Goal: Information Seeking & Learning: Learn about a topic

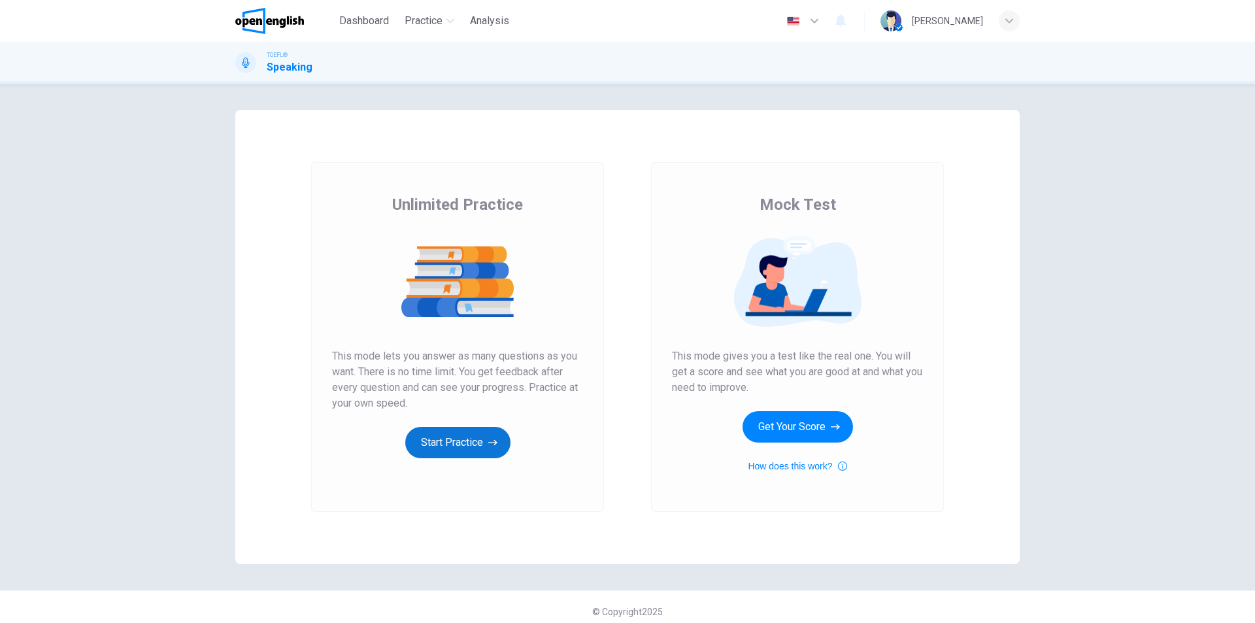
click at [461, 442] on button "Start Practice" at bounding box center [457, 442] width 105 height 31
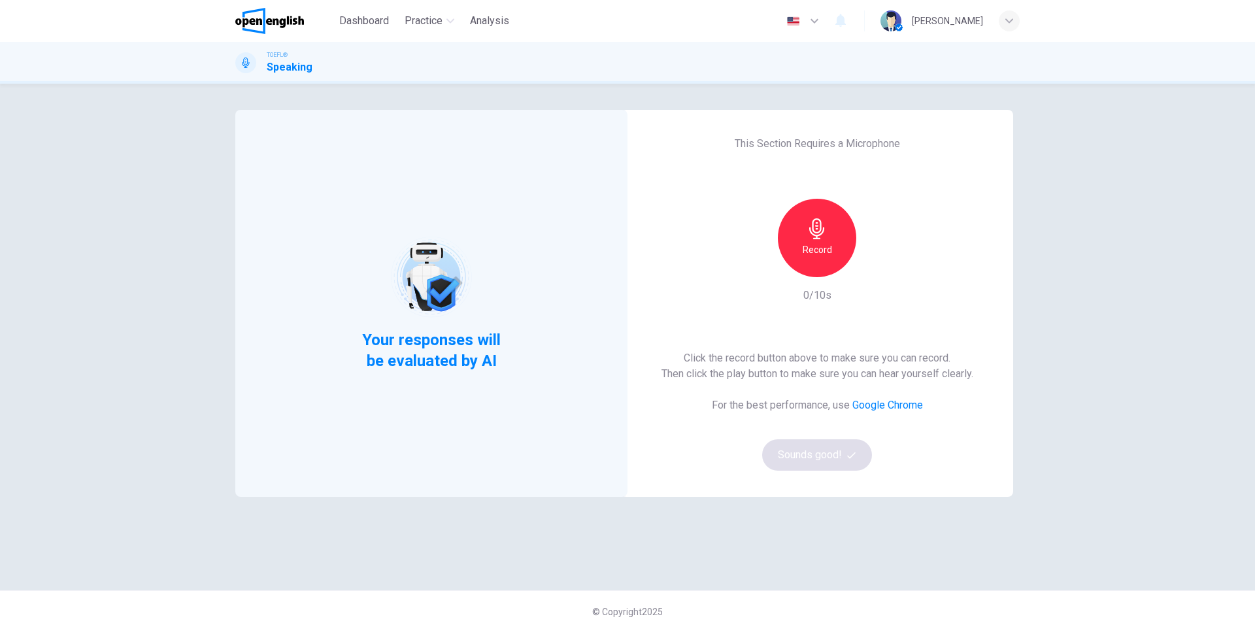
drag, startPoint x: 821, startPoint y: 248, endPoint x: 823, endPoint y: 277, distance: 29.4
click at [821, 248] on h6 "Record" at bounding box center [816, 250] width 29 height 16
click at [807, 240] on div "Stop" at bounding box center [817, 238] width 78 height 78
click at [814, 461] on button "Sounds good!" at bounding box center [817, 454] width 110 height 31
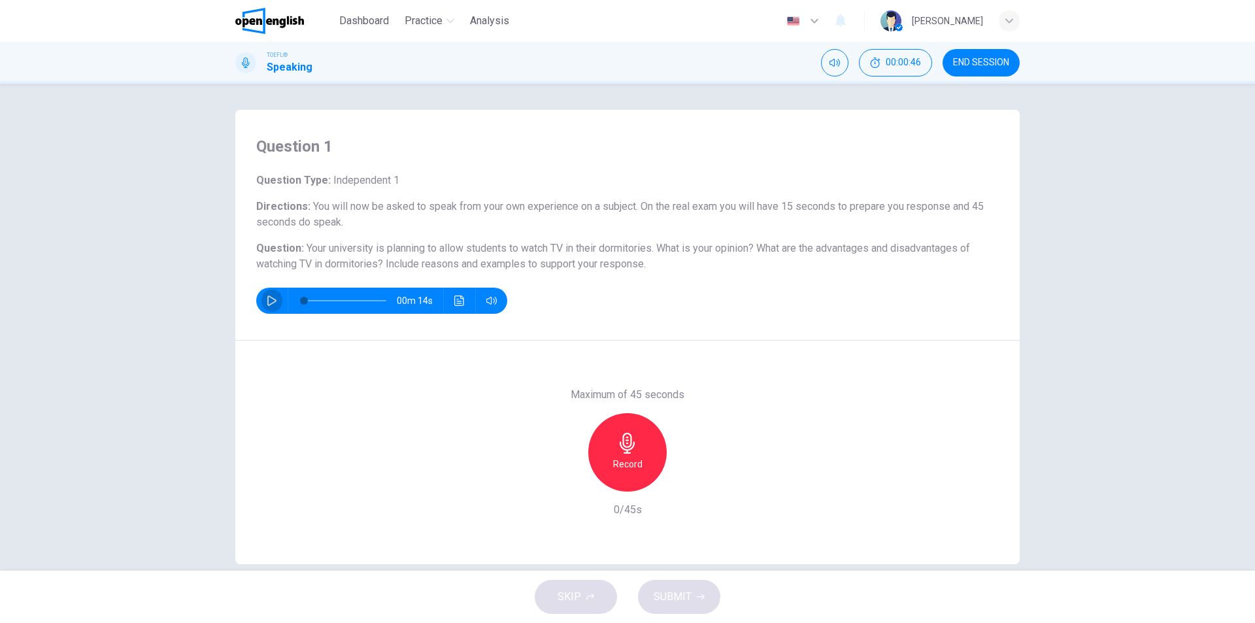
click at [267, 300] on icon "button" at bounding box center [272, 300] width 10 height 10
type input "*"
click at [620, 446] on icon "button" at bounding box center [627, 443] width 15 height 21
click at [627, 448] on icon "button" at bounding box center [627, 443] width 15 height 21
click at [618, 459] on h6 "Stop" at bounding box center [628, 464] width 20 height 16
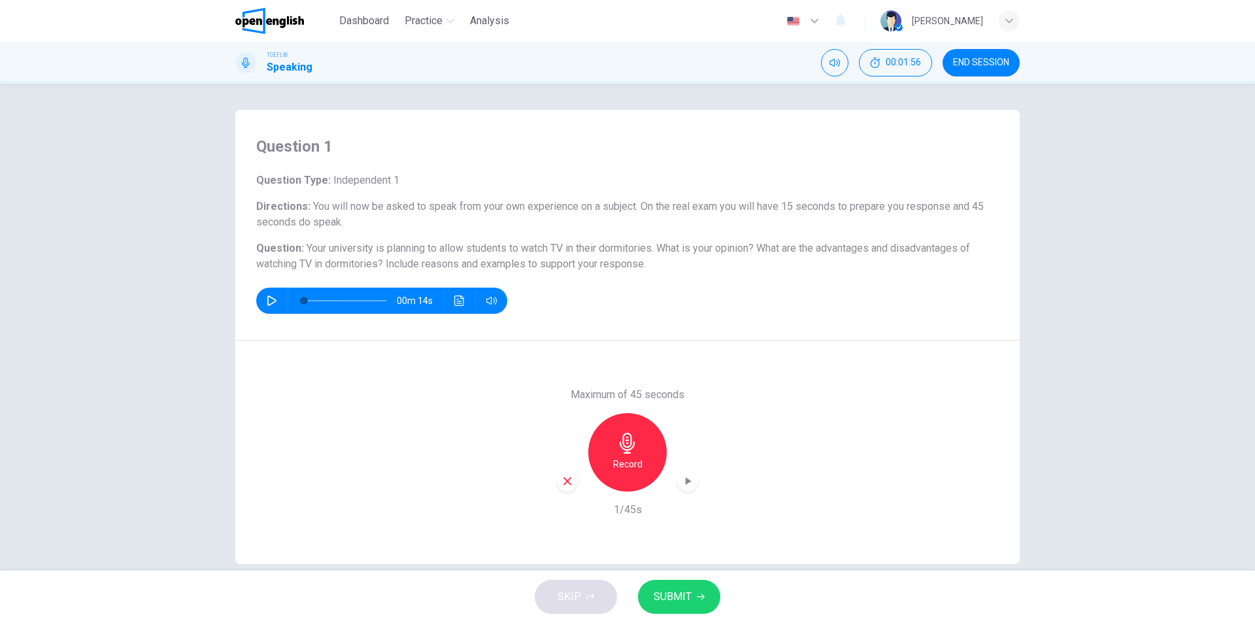
click at [689, 602] on span "SUBMIT" at bounding box center [672, 596] width 38 height 18
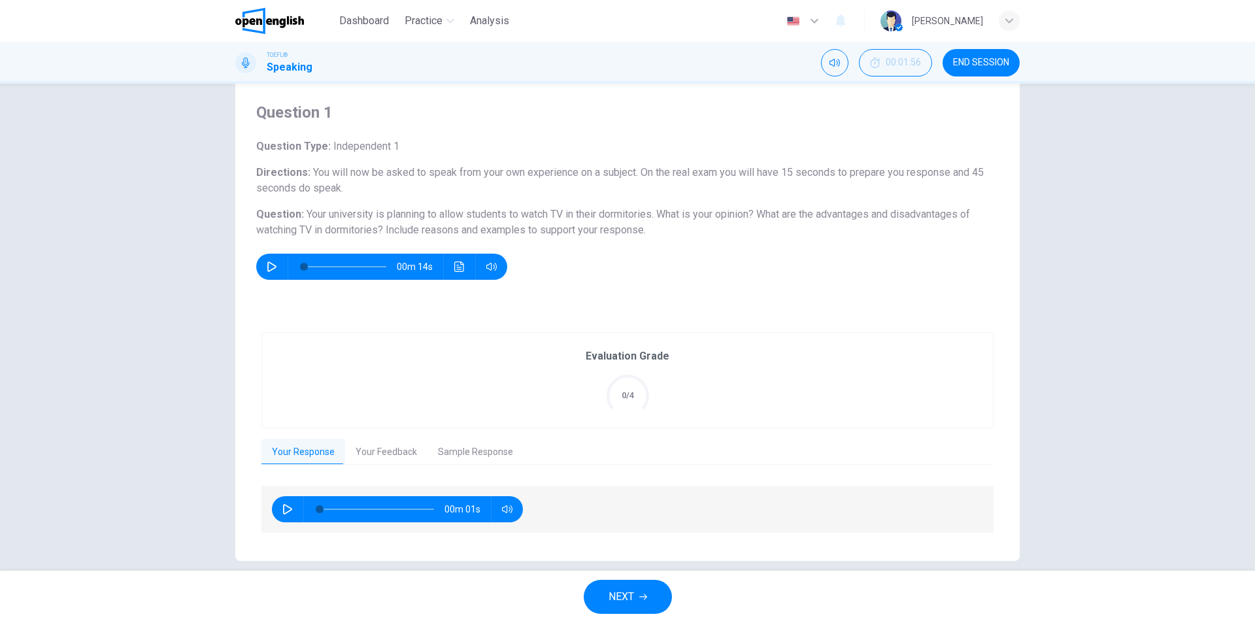
scroll to position [50, 0]
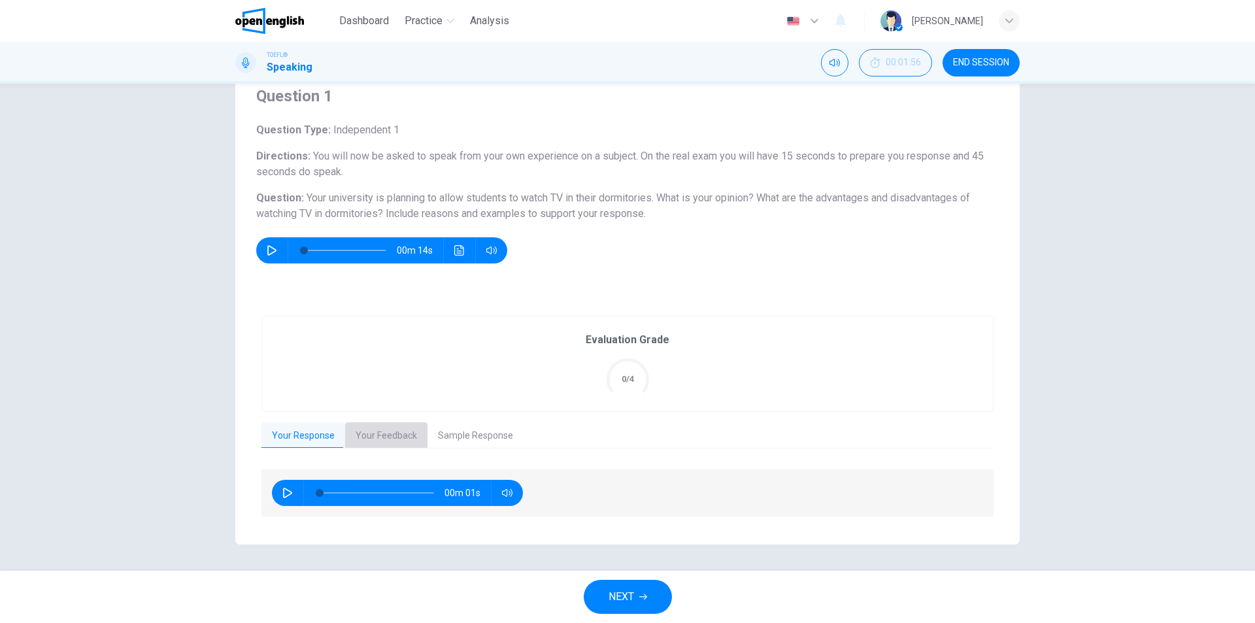
click at [383, 436] on button "Your Feedback" at bounding box center [386, 435] width 82 height 27
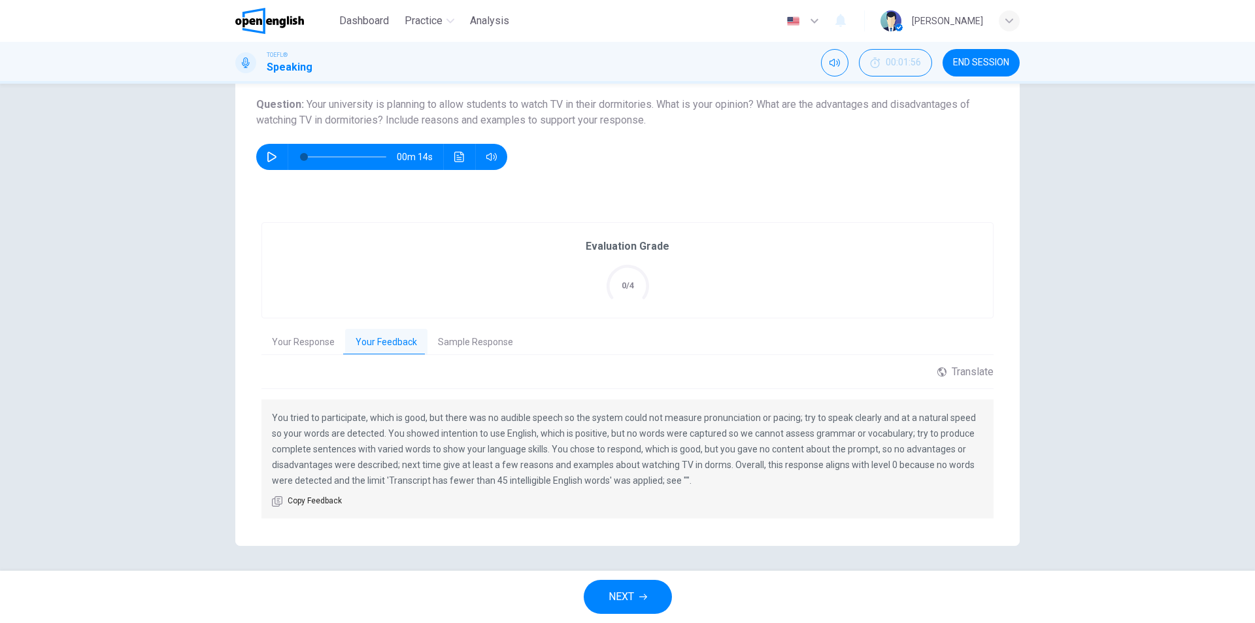
scroll to position [145, 0]
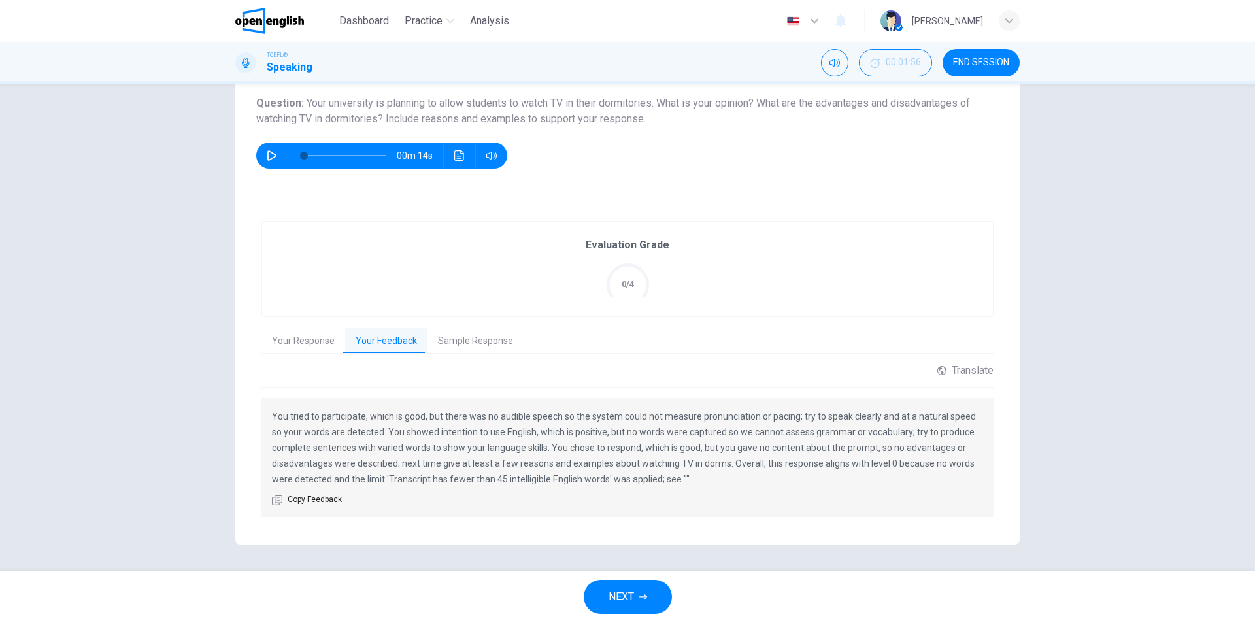
drag, startPoint x: 896, startPoint y: 218, endPoint x: 666, endPoint y: 103, distance: 257.2
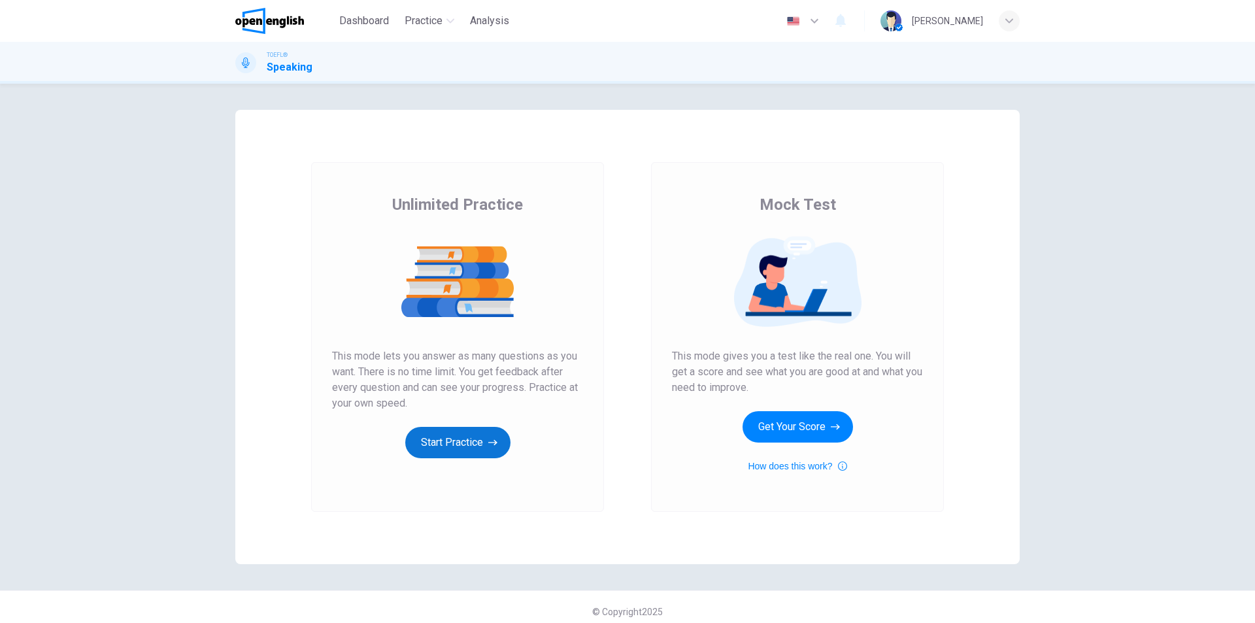
click at [452, 437] on button "Start Practice" at bounding box center [457, 442] width 105 height 31
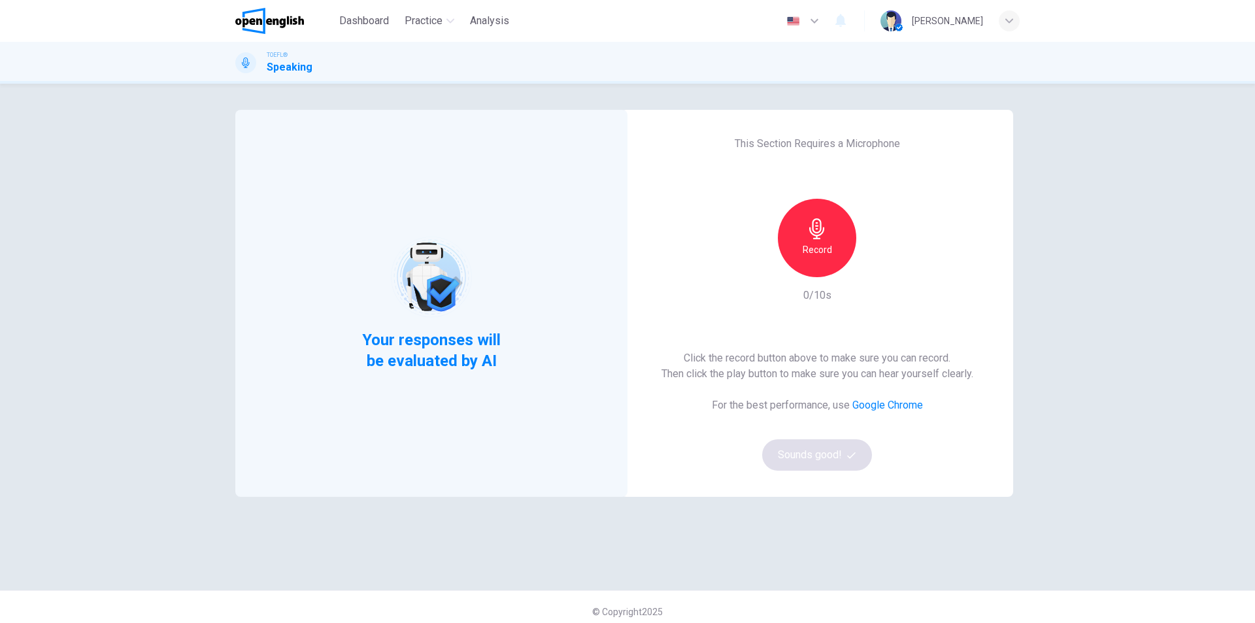
click at [893, 404] on link "Google Chrome" at bounding box center [887, 405] width 71 height 12
click at [869, 403] on link "Google Chrome" at bounding box center [887, 405] width 71 height 12
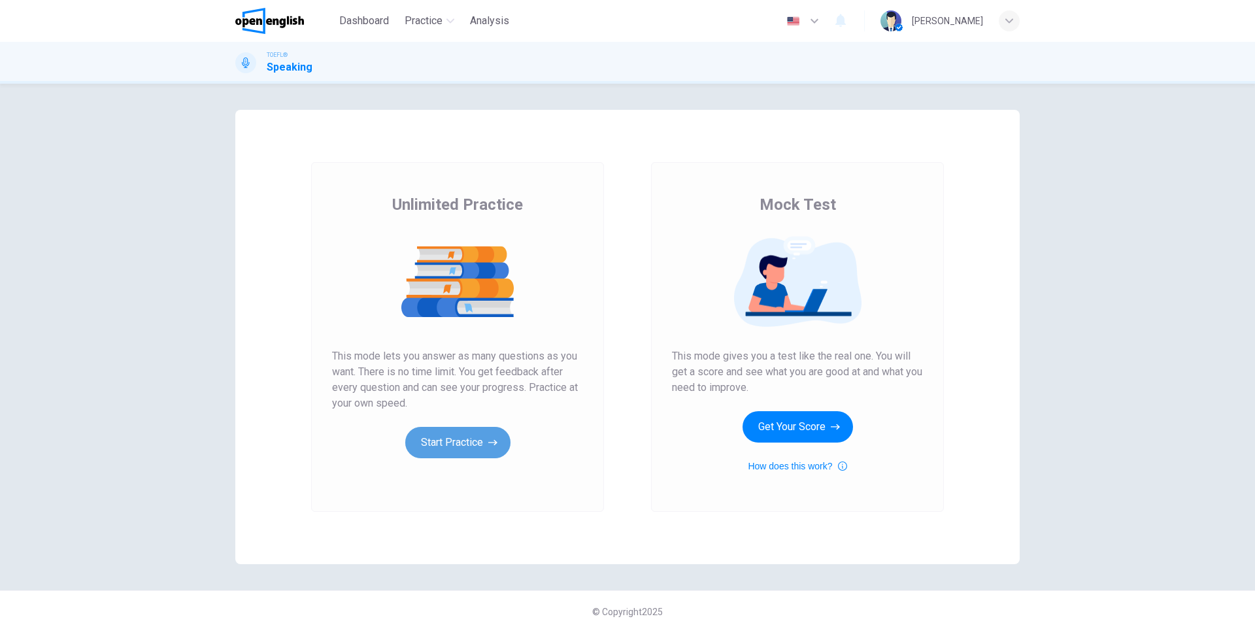
click at [459, 449] on button "Start Practice" at bounding box center [457, 442] width 105 height 31
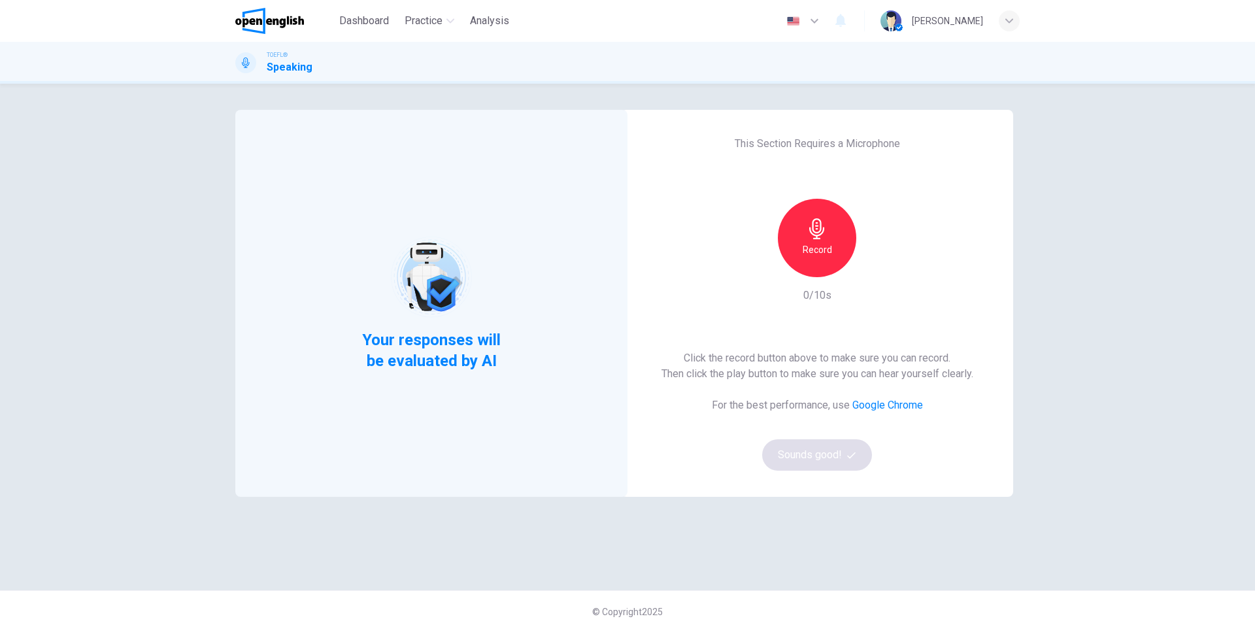
click at [806, 233] on icon "button" at bounding box center [816, 228] width 21 height 21
click at [821, 248] on h6 "Stop" at bounding box center [817, 250] width 20 height 16
click at [875, 264] on icon "button" at bounding box center [876, 266] width 13 height 13
click at [804, 462] on button "Sounds good!" at bounding box center [817, 454] width 110 height 31
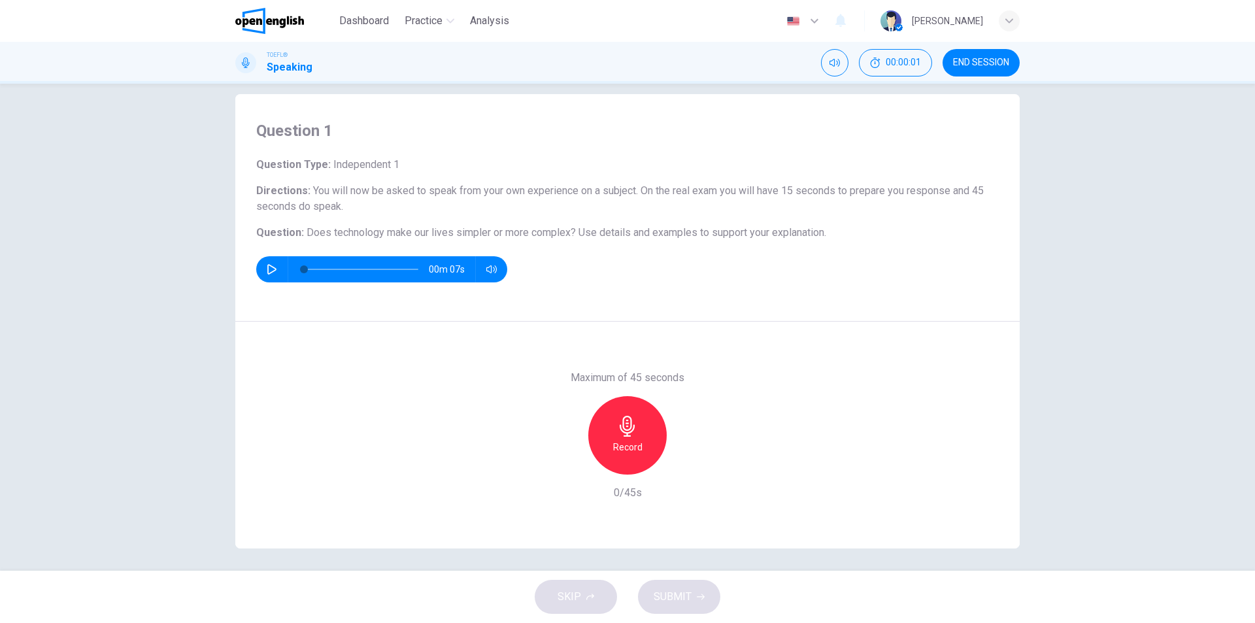
scroll to position [20, 0]
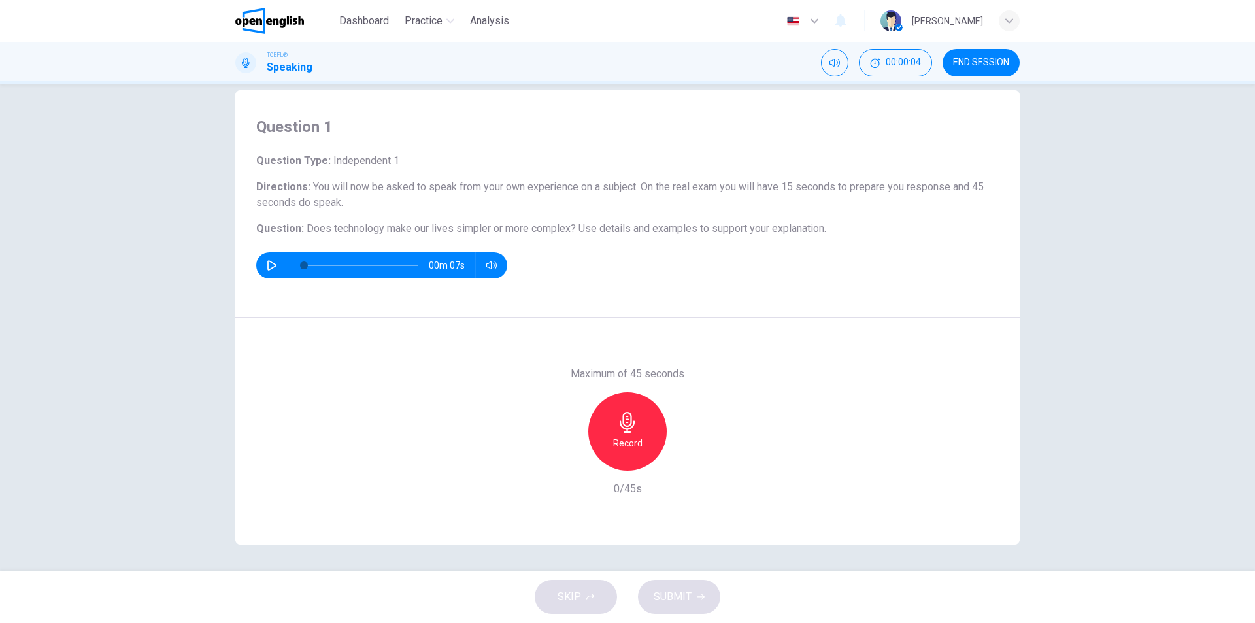
click at [267, 260] on icon "button" at bounding box center [272, 265] width 10 height 10
type input "*"
click at [637, 438] on h6 "Record" at bounding box center [627, 443] width 29 height 16
click at [629, 429] on icon "button" at bounding box center [627, 422] width 21 height 21
click at [625, 424] on icon "button" at bounding box center [627, 422] width 21 height 21
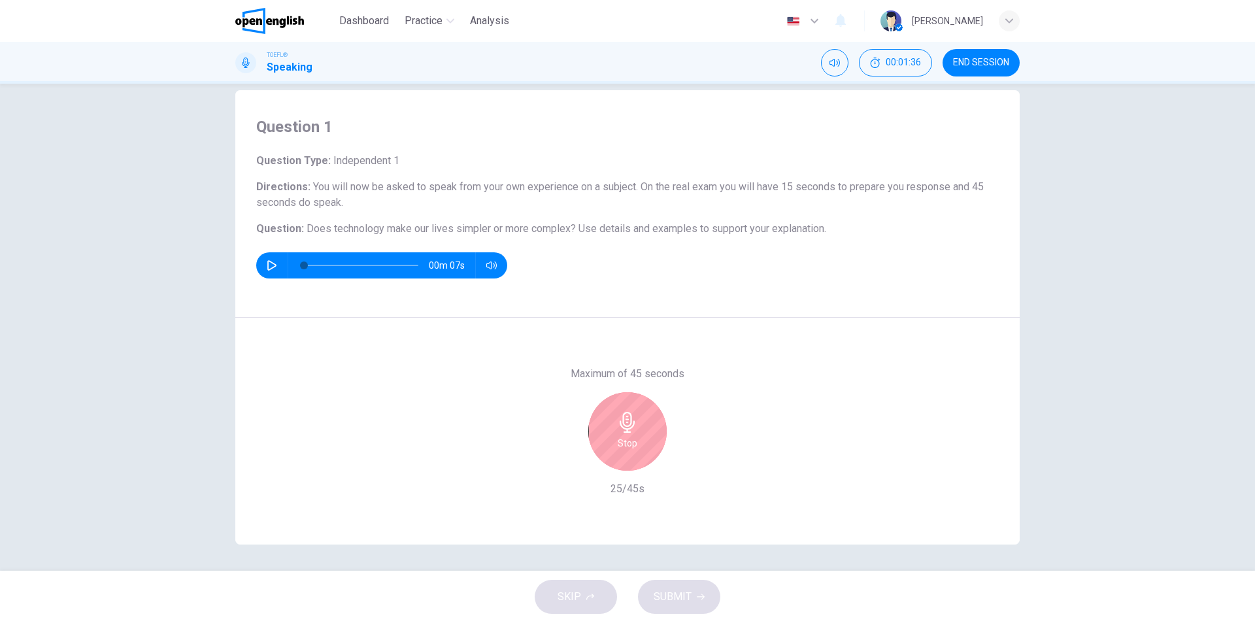
click at [625, 434] on div "Stop" at bounding box center [627, 431] width 78 height 78
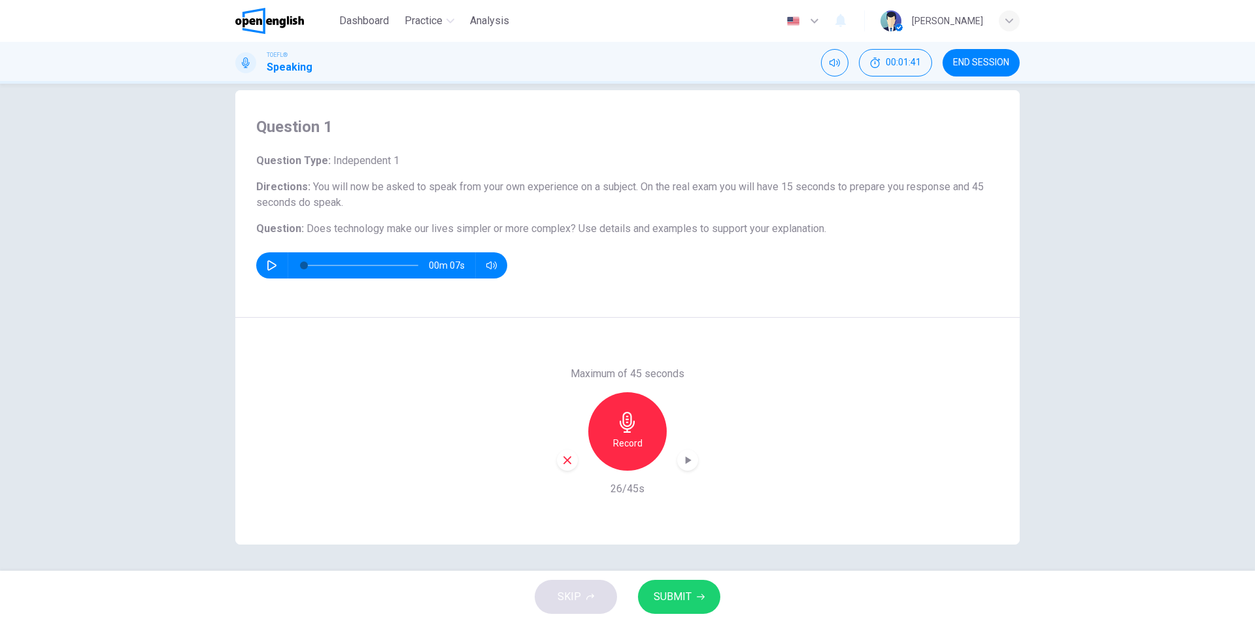
click at [691, 597] on button "SUBMIT" at bounding box center [679, 597] width 82 height 34
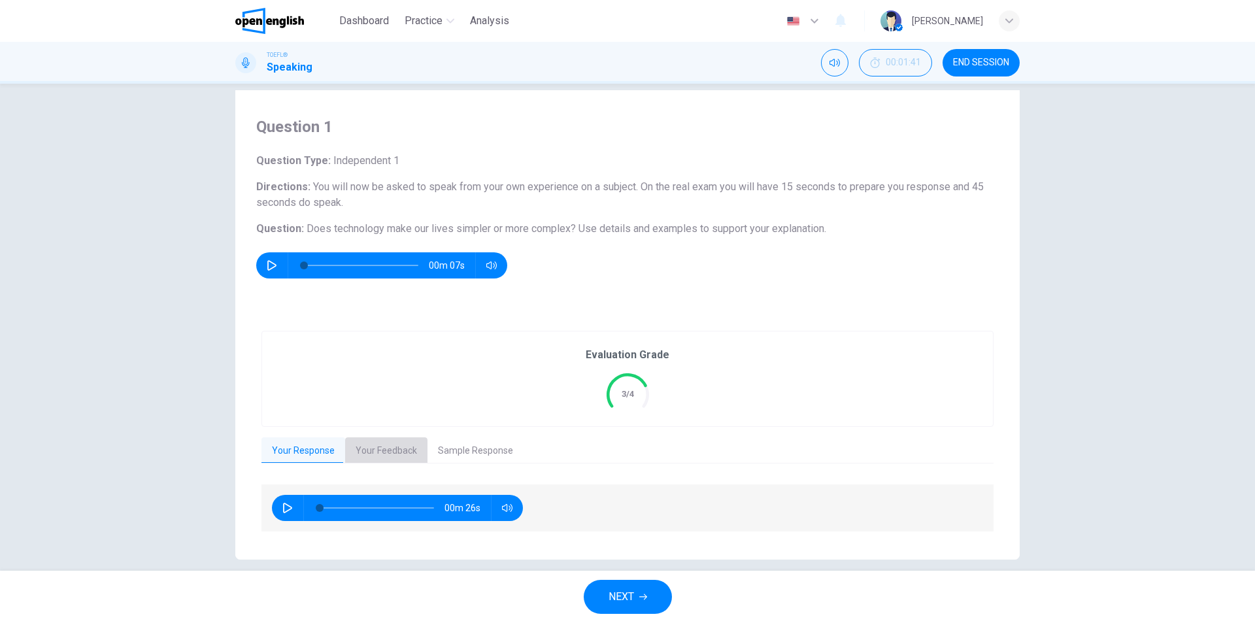
click at [365, 450] on button "Your Feedback" at bounding box center [386, 450] width 82 height 27
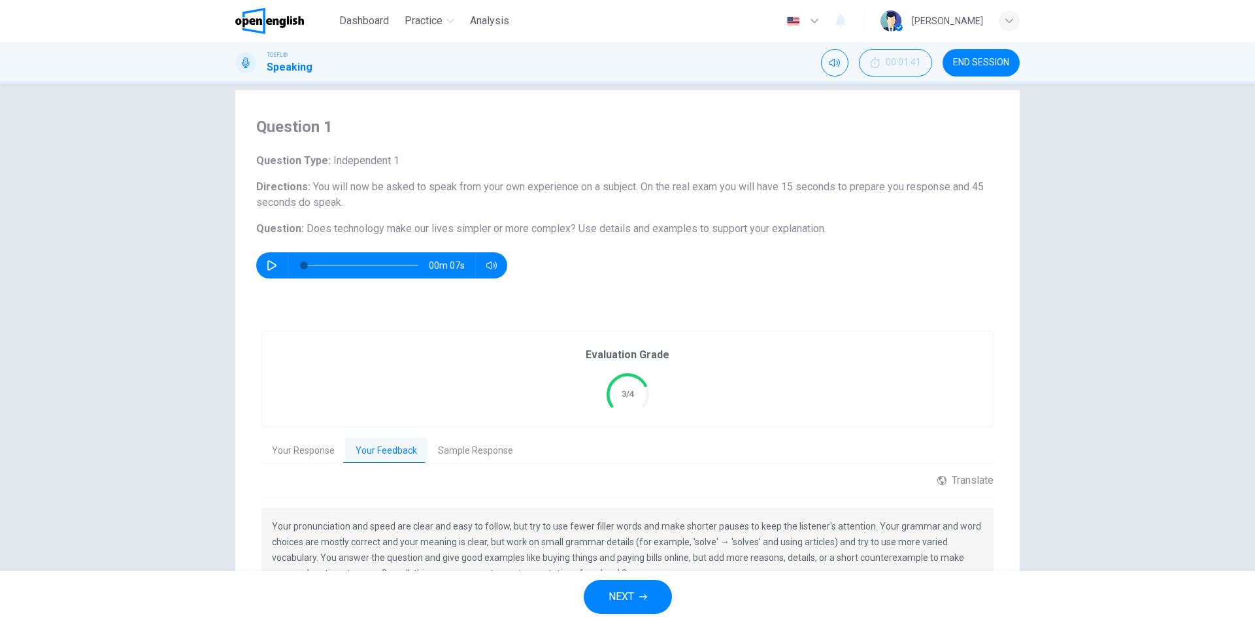
scroll to position [114, 0]
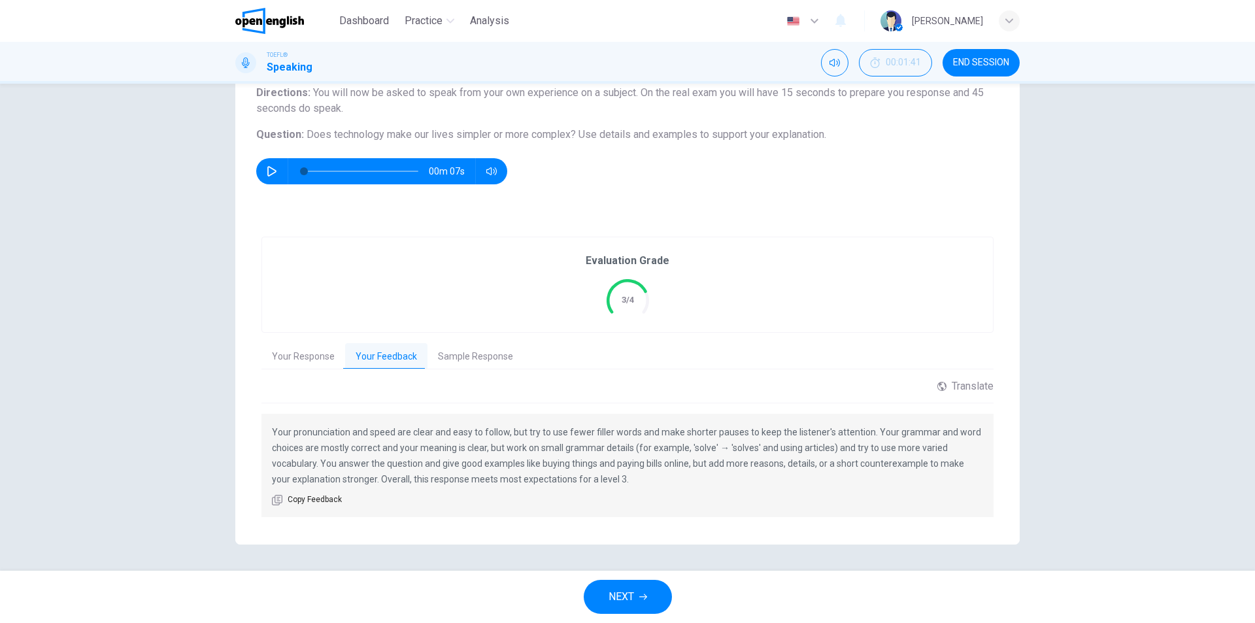
click at [625, 591] on span "NEXT" at bounding box center [620, 596] width 25 height 18
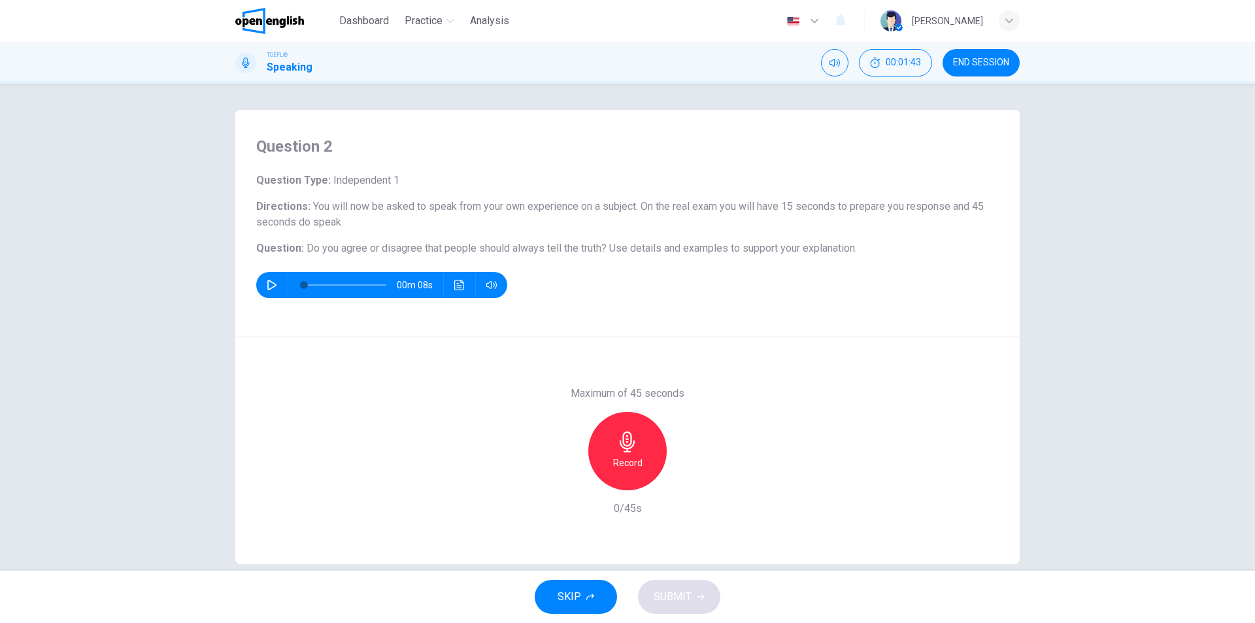
click at [267, 282] on icon "button" at bounding box center [272, 285] width 10 height 10
type input "*"
click at [623, 438] on icon "button" at bounding box center [627, 441] width 15 height 21
click at [624, 444] on icon "button" at bounding box center [627, 441] width 21 height 21
click at [678, 599] on span "SUBMIT" at bounding box center [672, 596] width 38 height 18
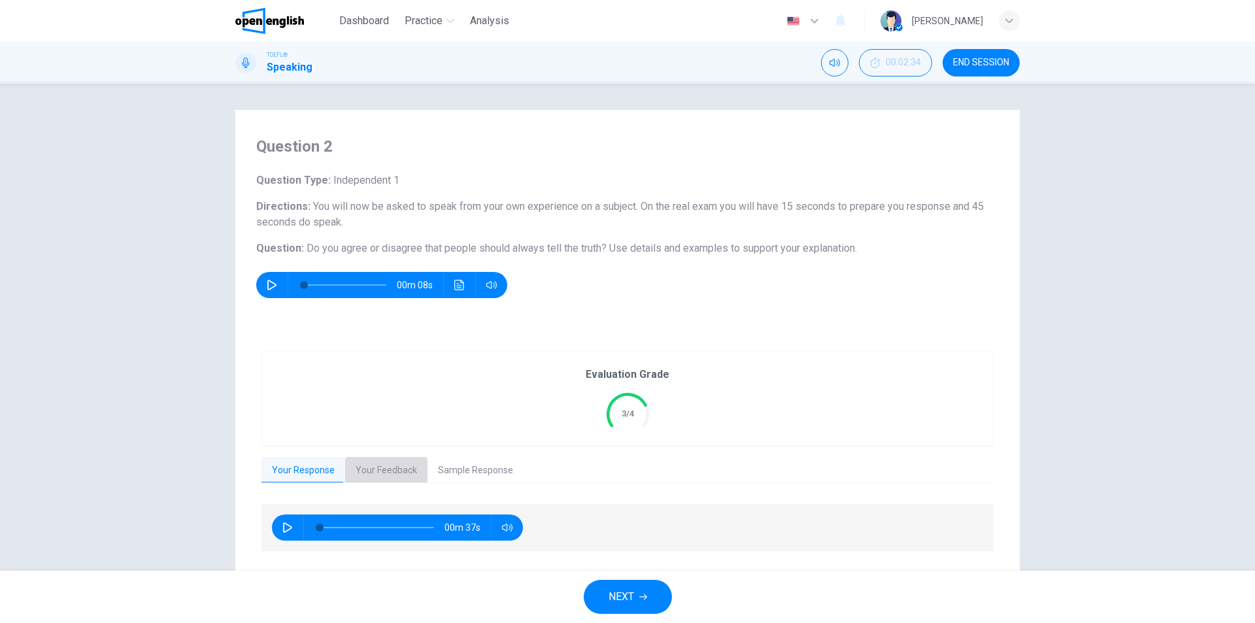
click at [396, 469] on button "Your Feedback" at bounding box center [386, 470] width 82 height 27
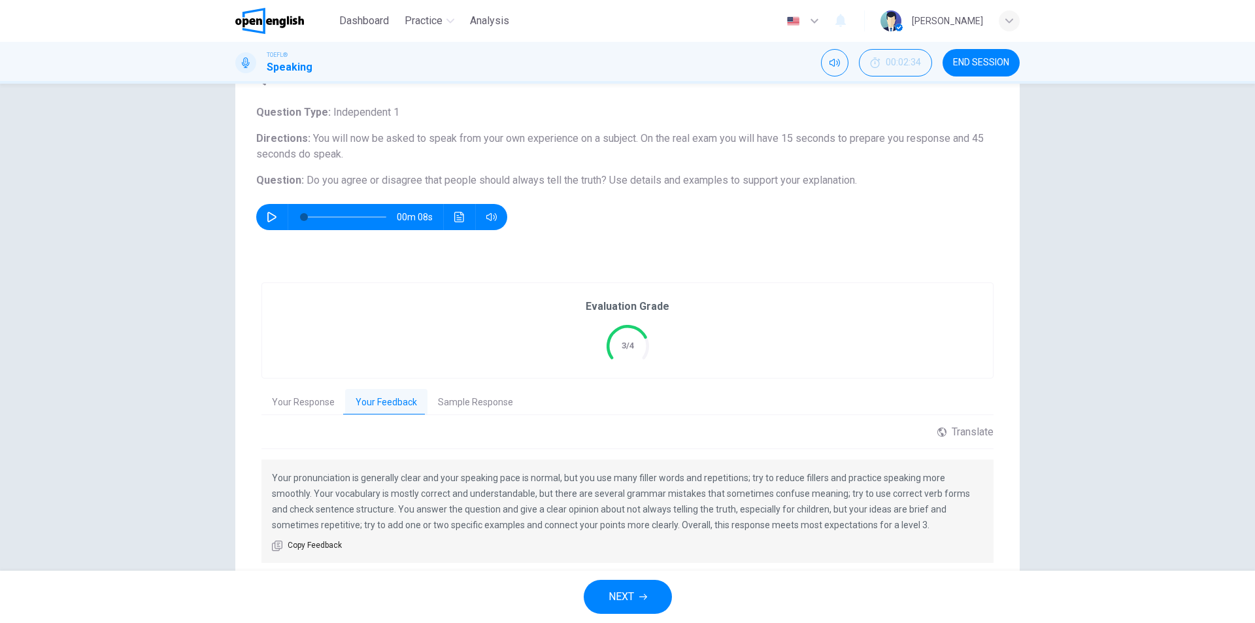
scroll to position [114, 0]
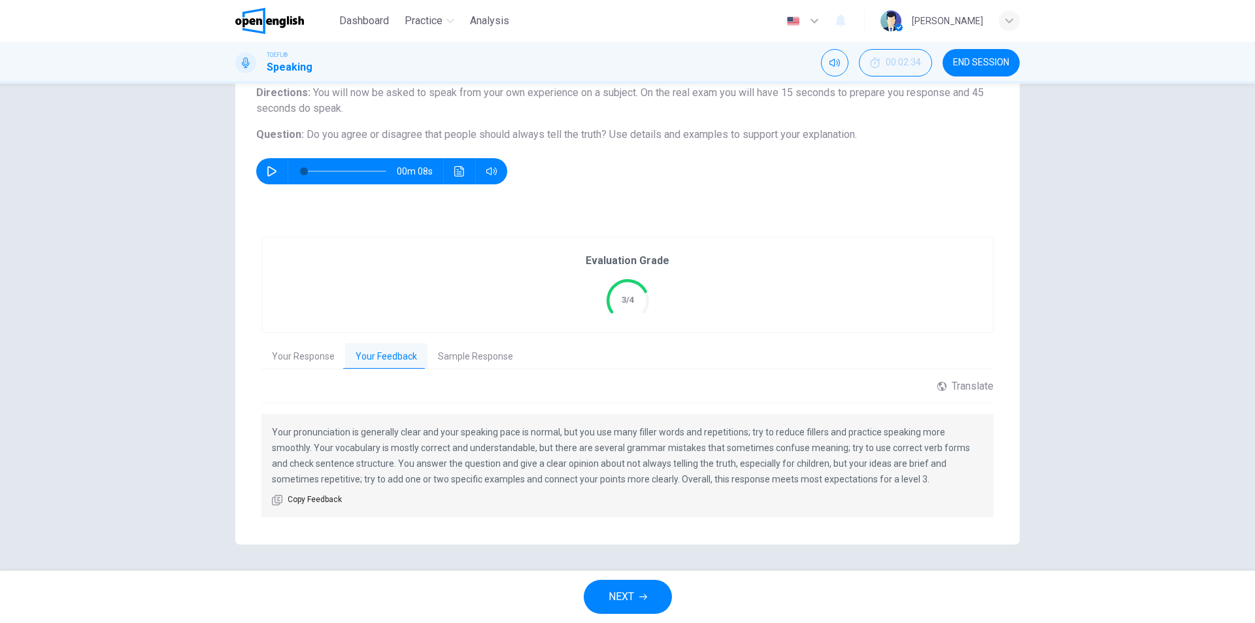
click at [630, 593] on span "NEXT" at bounding box center [620, 596] width 25 height 18
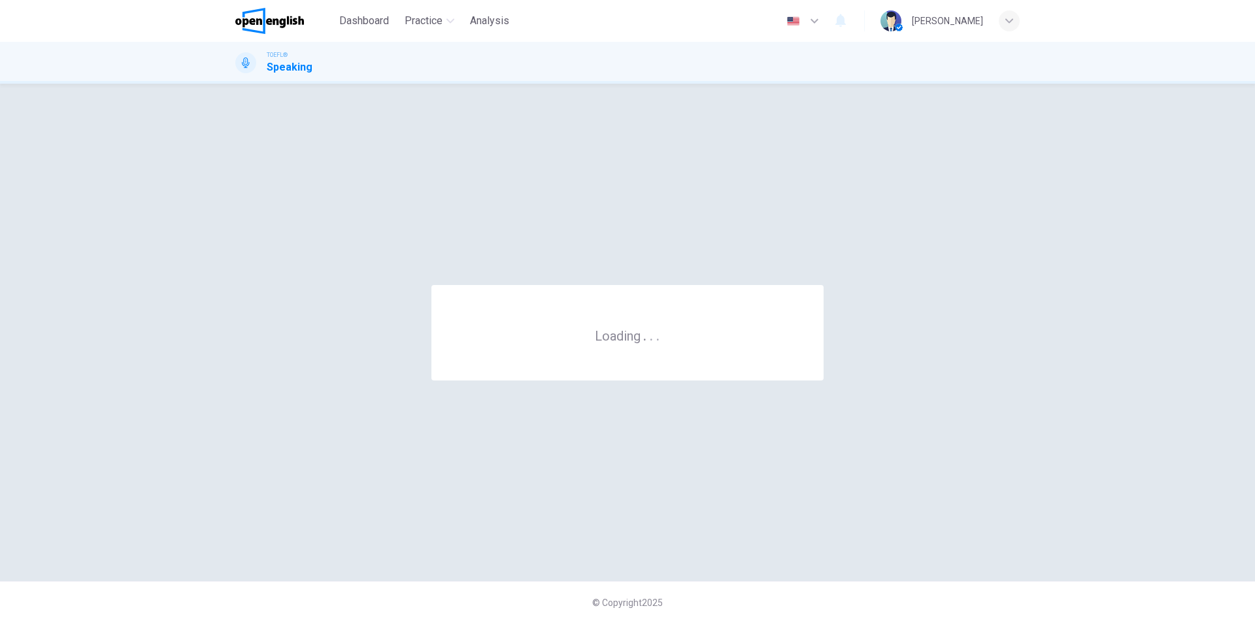
scroll to position [0, 0]
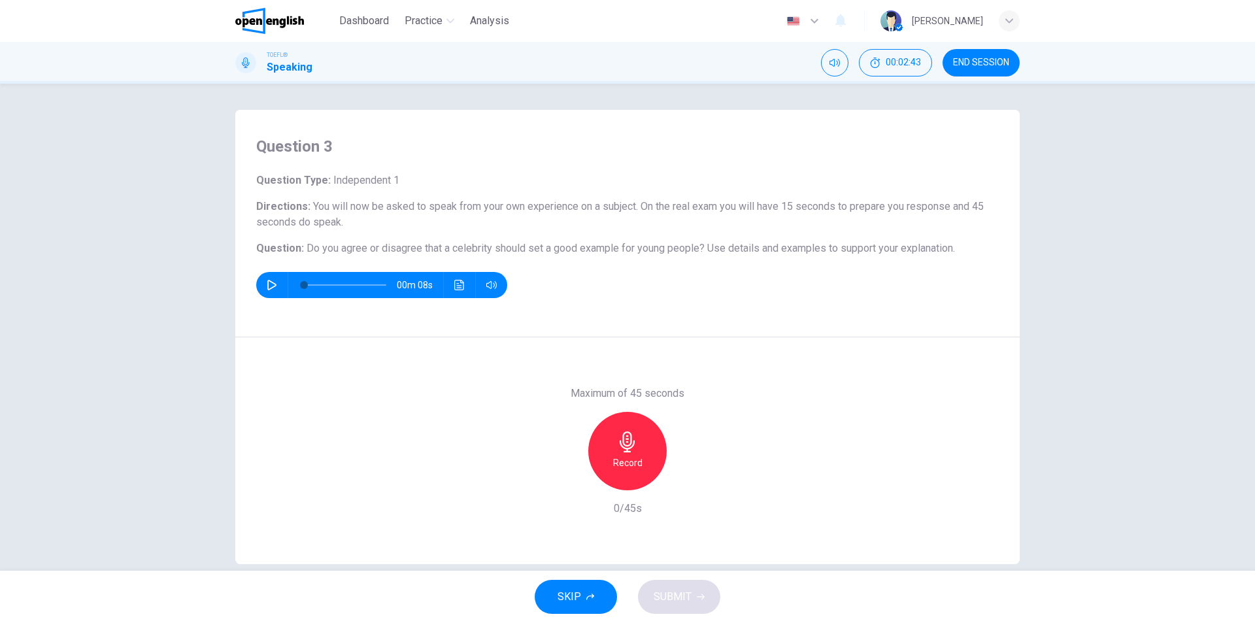
click at [267, 286] on icon "button" at bounding box center [271, 285] width 9 height 10
type input "*"
click at [633, 440] on icon "button" at bounding box center [627, 441] width 21 height 21
click at [625, 463] on h6 "Stop" at bounding box center [628, 463] width 20 height 16
click at [694, 596] on button "SUBMIT" at bounding box center [679, 597] width 82 height 34
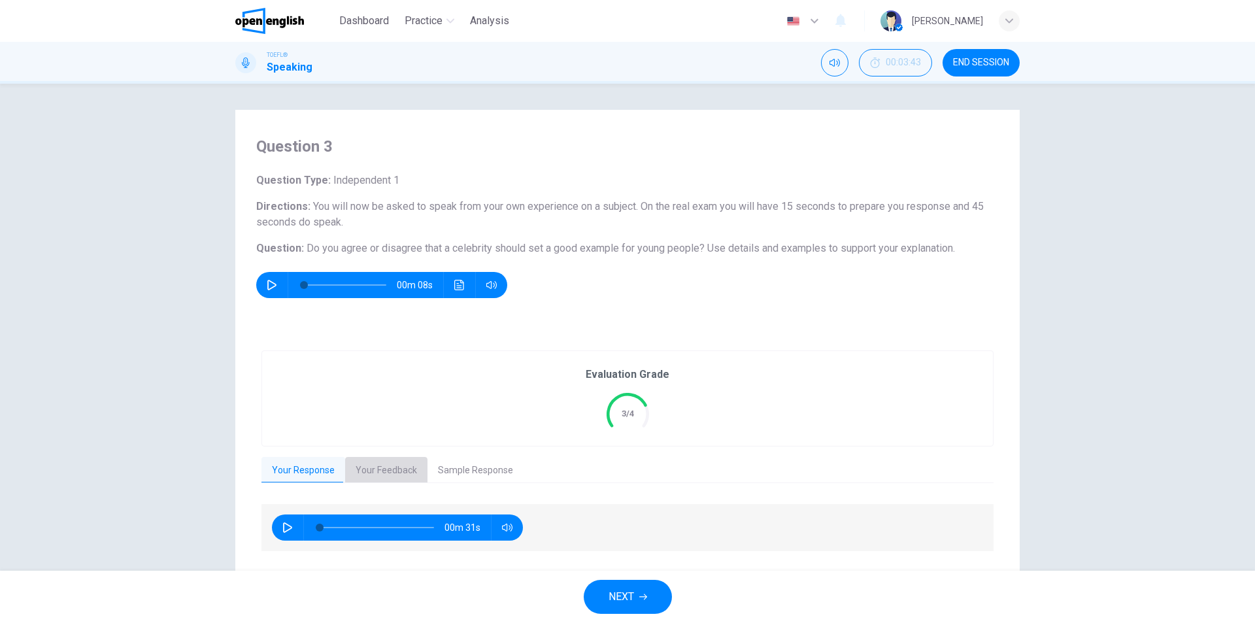
click at [356, 462] on button "Your Feedback" at bounding box center [386, 470] width 82 height 27
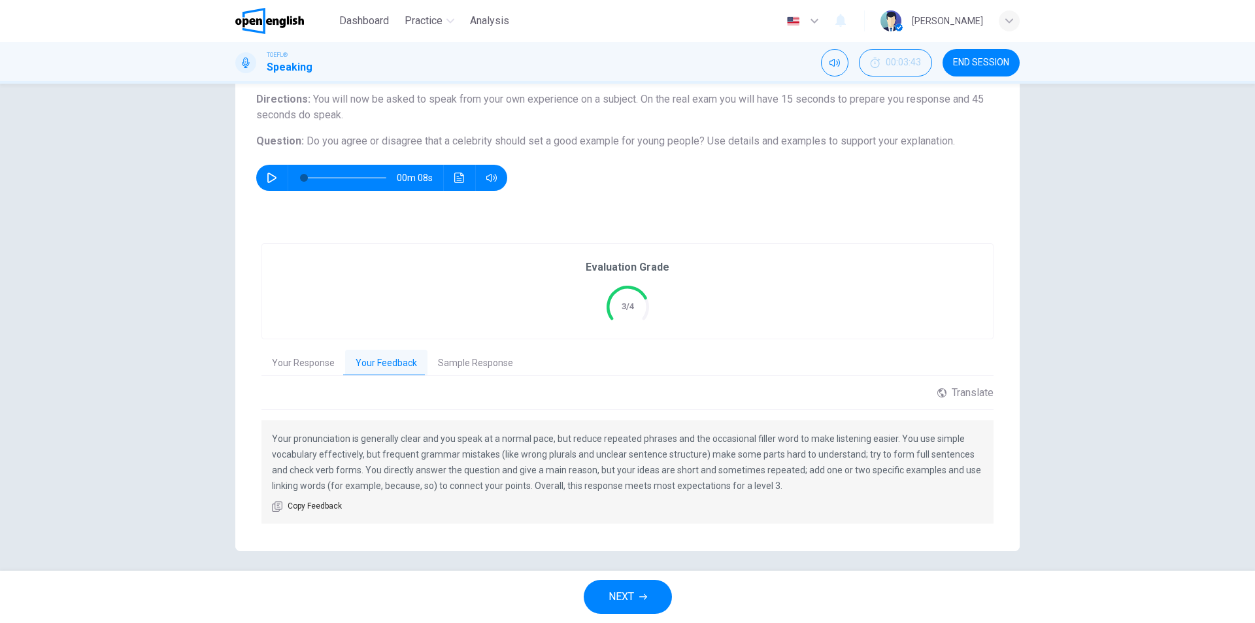
scroll to position [114, 0]
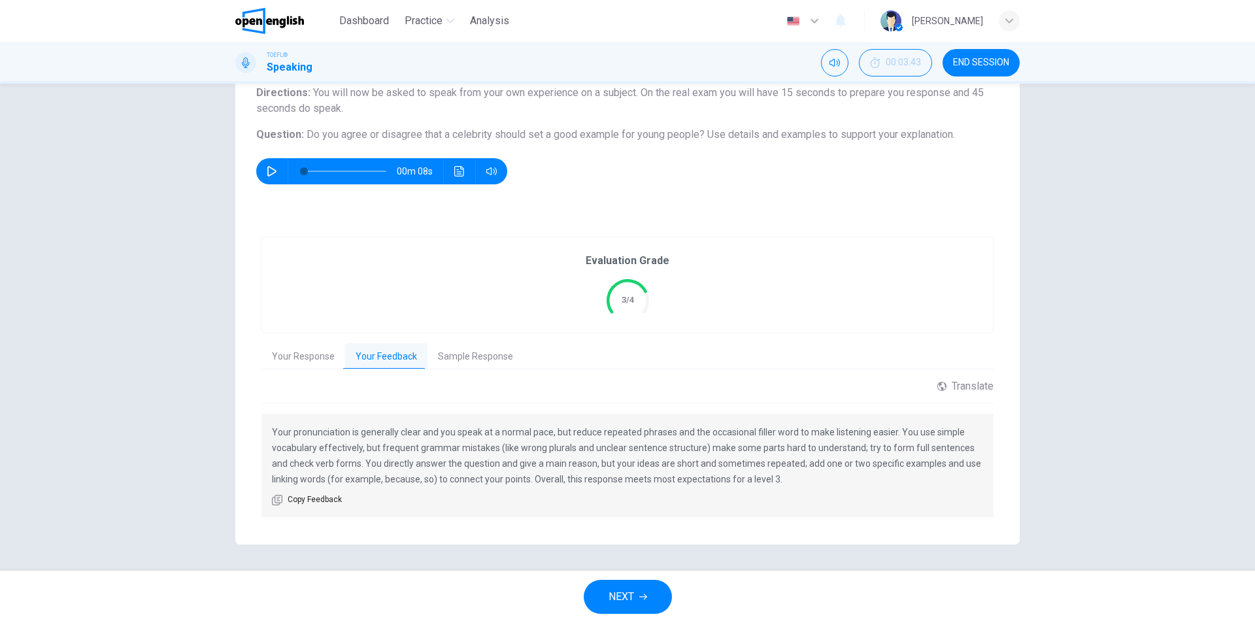
click at [629, 598] on span "NEXT" at bounding box center [620, 596] width 25 height 18
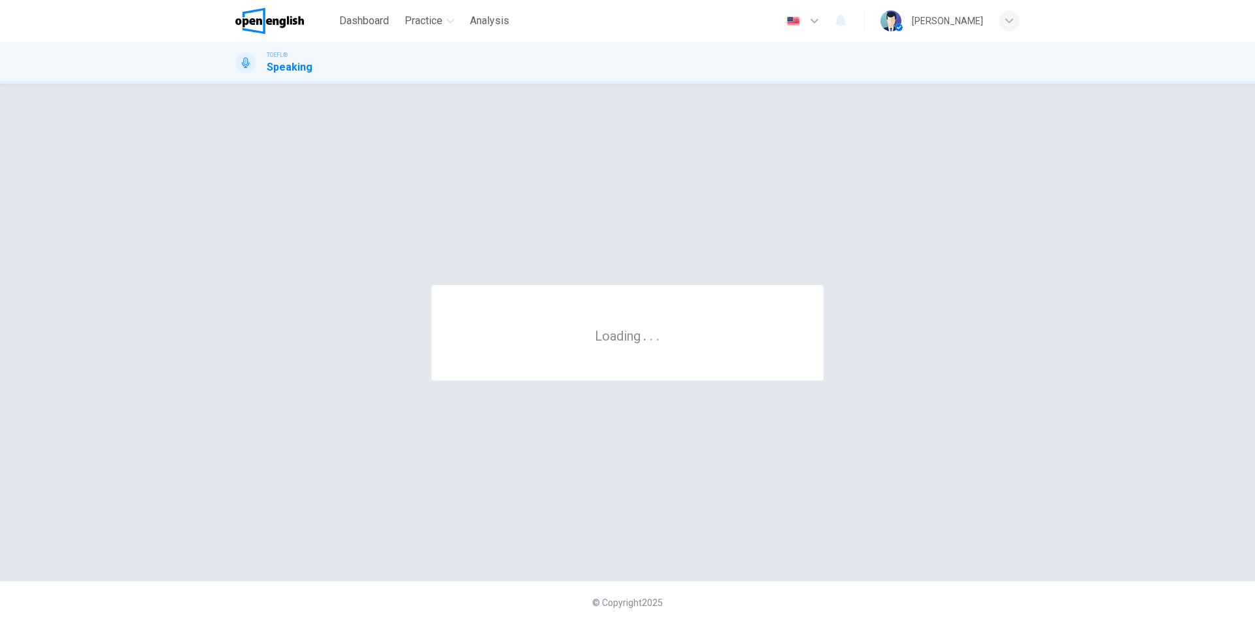
scroll to position [0, 0]
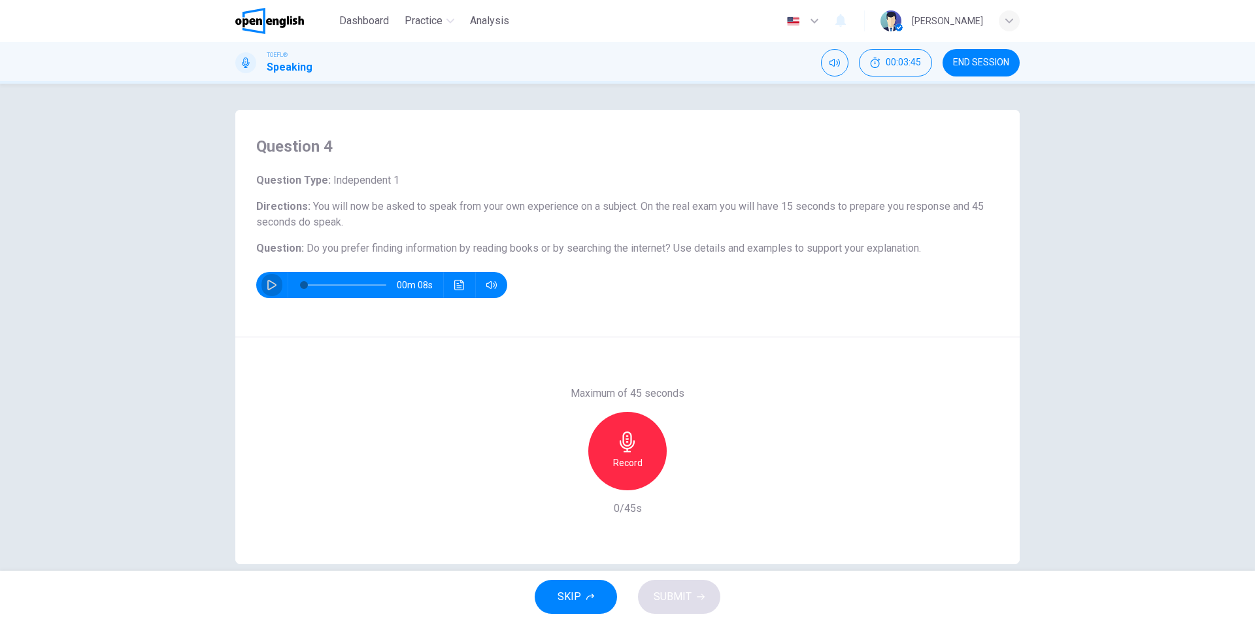
click at [268, 288] on icon "button" at bounding box center [271, 285] width 9 height 10
type input "*"
click at [625, 448] on icon "button" at bounding box center [627, 441] width 15 height 21
click at [620, 455] on h6 "Stop" at bounding box center [628, 463] width 20 height 16
click at [686, 597] on span "SUBMIT" at bounding box center [672, 596] width 38 height 18
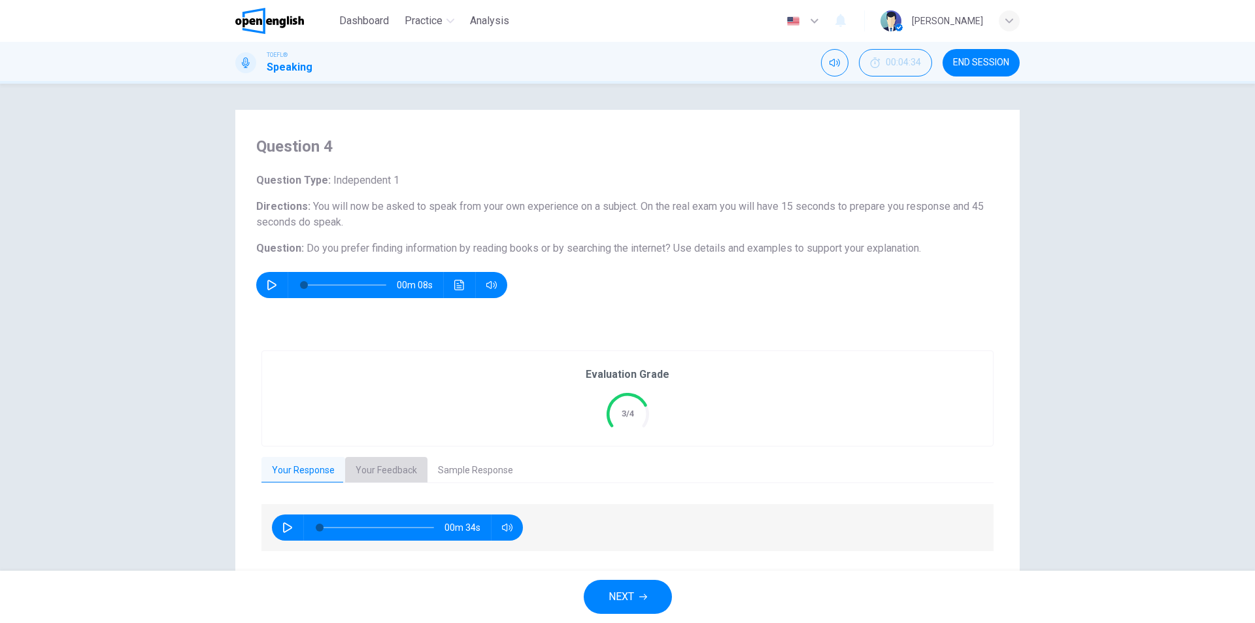
click at [375, 464] on button "Your Feedback" at bounding box center [386, 470] width 82 height 27
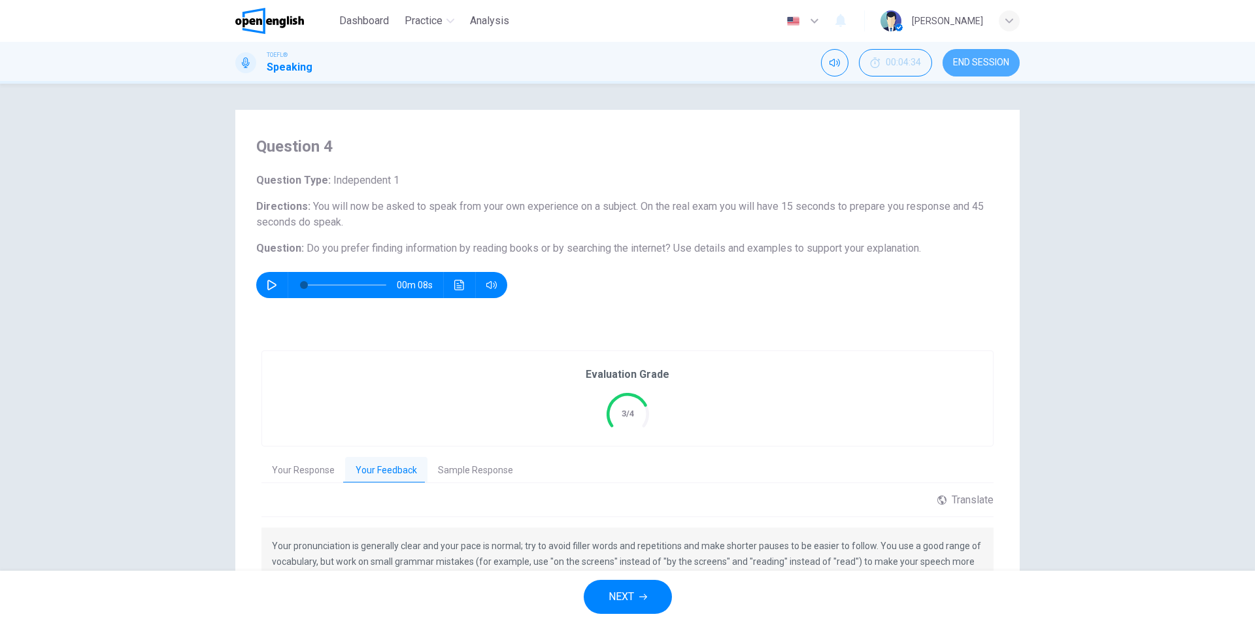
click at [991, 60] on span "END SESSION" at bounding box center [981, 63] width 56 height 10
